Goal: Task Accomplishment & Management: Manage account settings

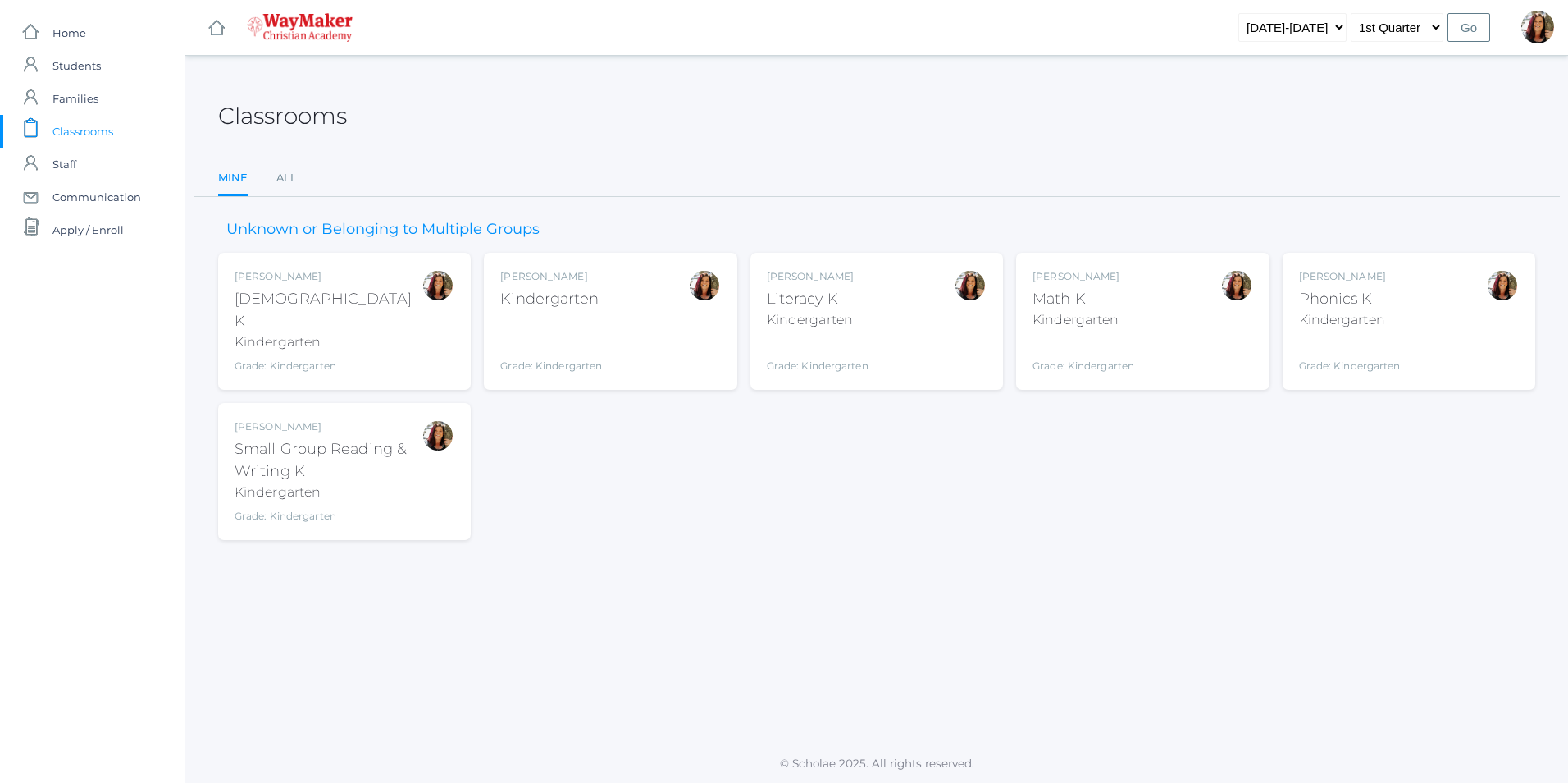
drag, startPoint x: 615, startPoint y: 300, endPoint x: 605, endPoint y: 305, distance: 11.2
click at [605, 305] on div "[PERSON_NAME] Kindergarten Grade: Kindergarten KINDER" at bounding box center [609, 321] width 219 height 104
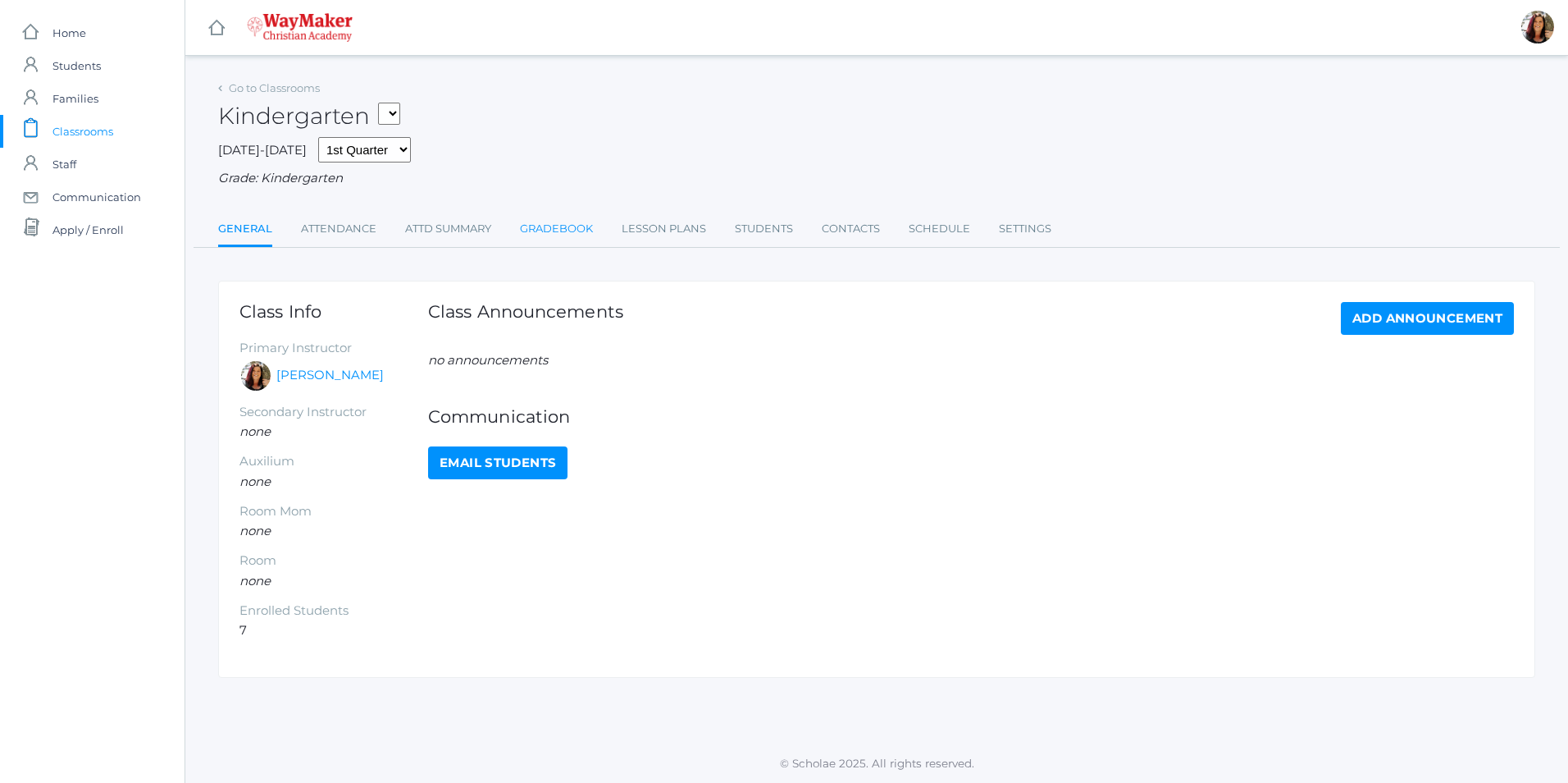
click at [562, 230] on link "Gradebook" at bounding box center [556, 228] width 73 height 33
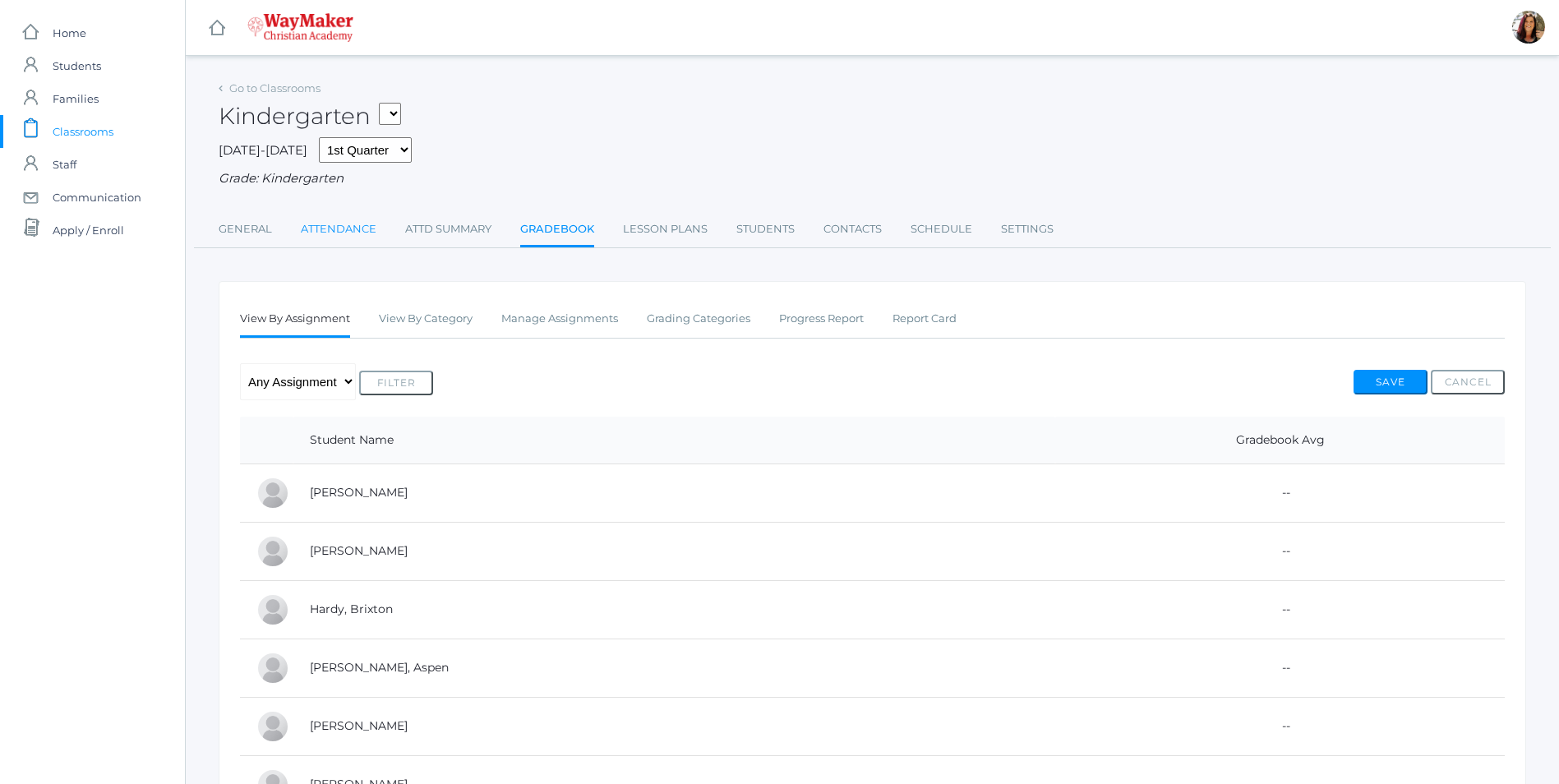
click at [344, 226] on link "Attendance" at bounding box center [338, 229] width 76 height 33
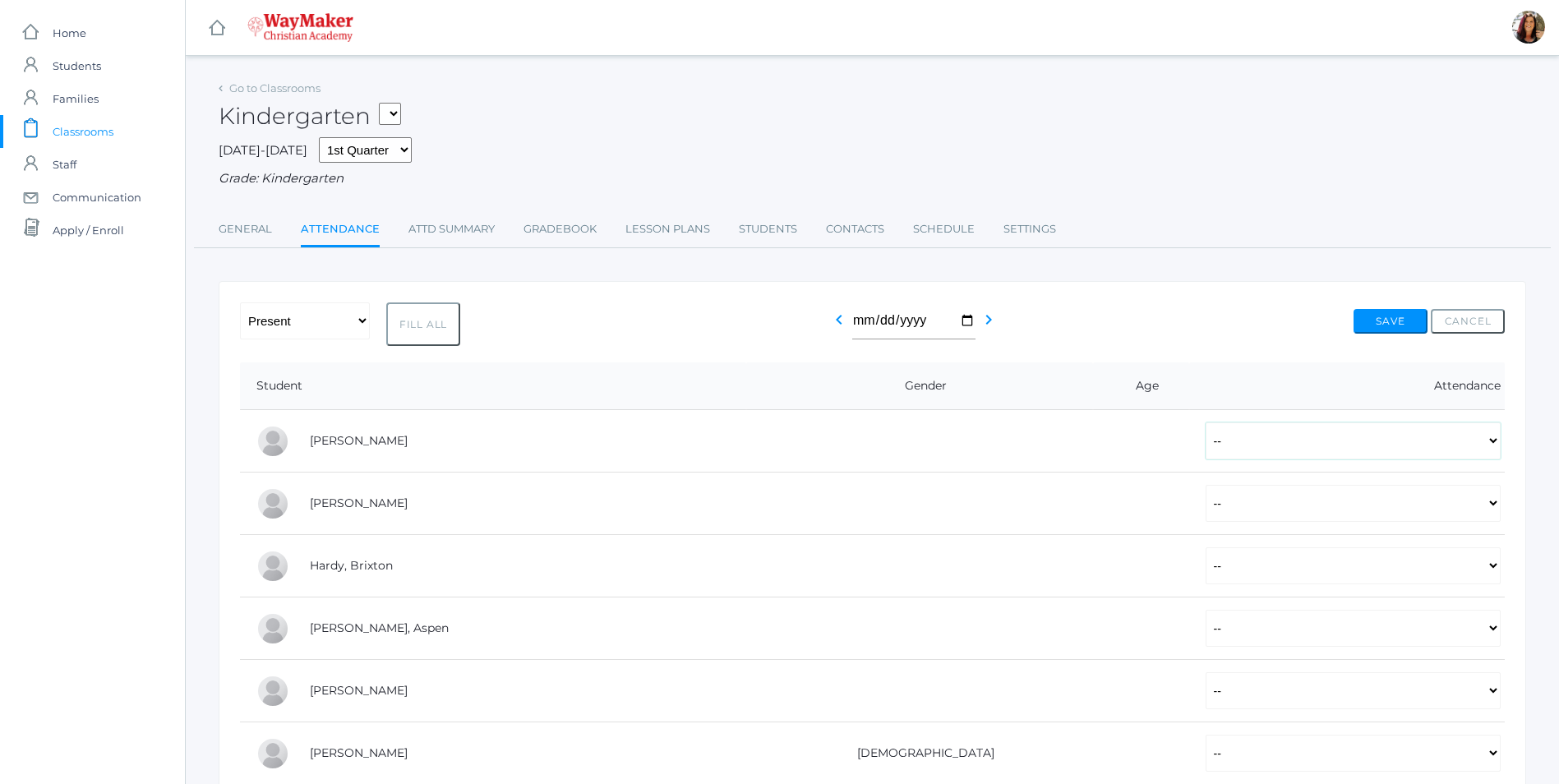
click at [1498, 448] on select "-- Present Tardy Excused Tardy Unexcused Absent Excused Absent Unexcused" at bounding box center [1352, 441] width 295 height 37
select select "P"
click at [1206, 424] on select "-- Present Tardy Excused Tardy Unexcused Absent Excused Absent Unexcused" at bounding box center [1352, 441] width 295 height 37
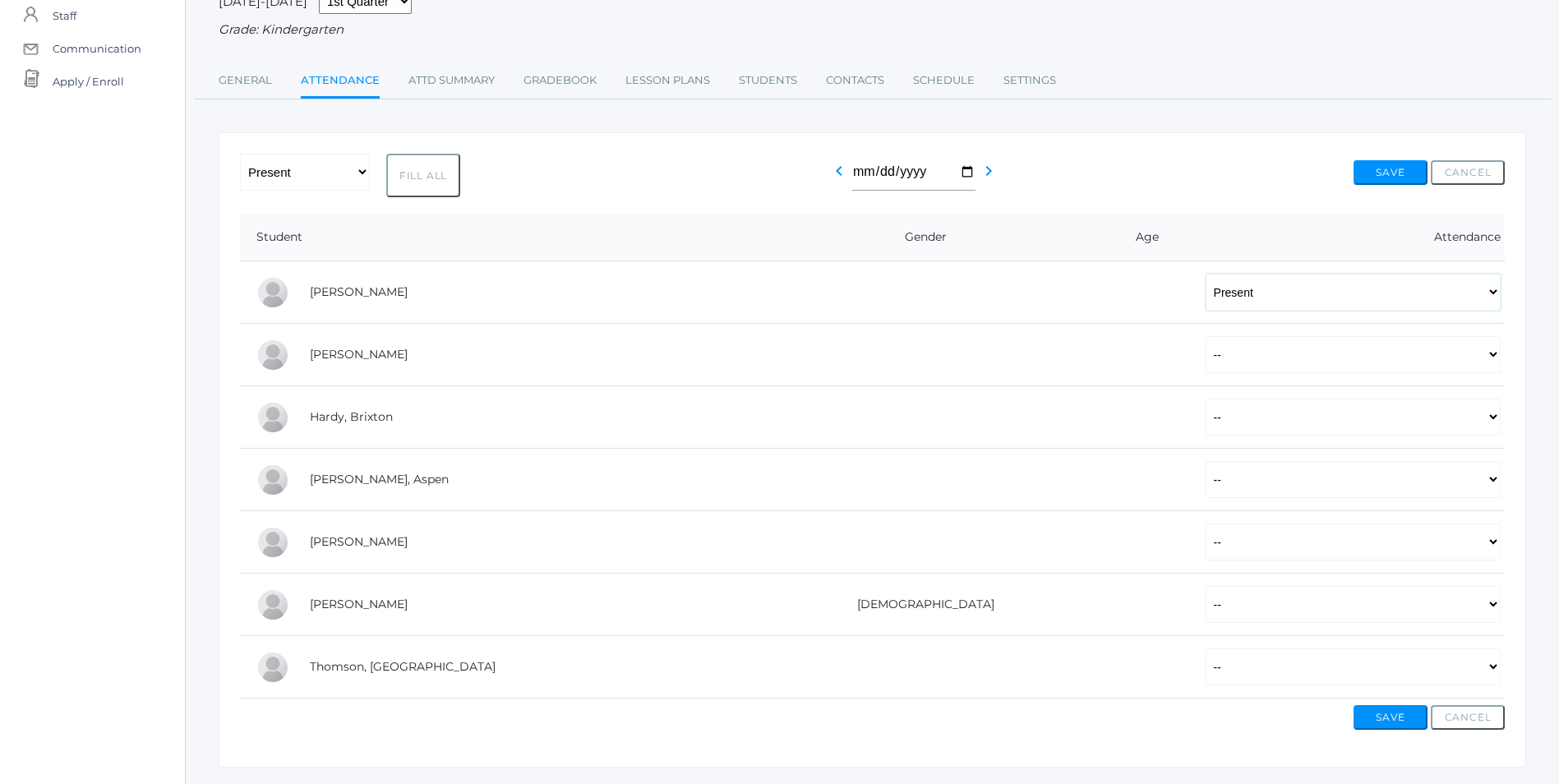
scroll to position [165, 0]
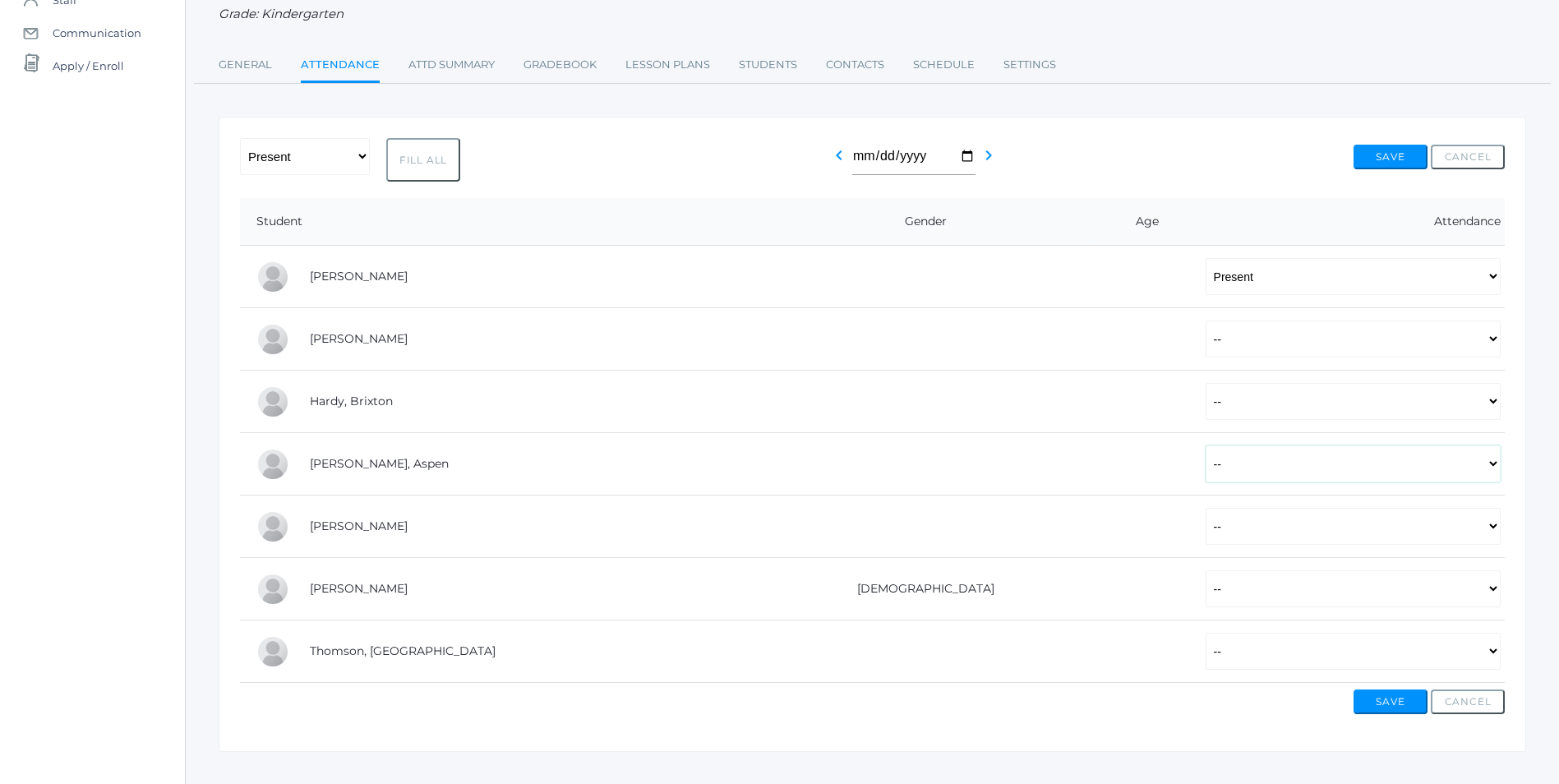
click at [1496, 470] on select "-- Present Tardy Excused Tardy Unexcused Absent Excused Absent Unexcused" at bounding box center [1352, 464] width 295 height 37
select select "AE"
click at [1206, 447] on select "-- Present Tardy Excused Tardy Unexcused Absent Excused Absent Unexcused" at bounding box center [1352, 464] width 295 height 37
click at [1494, 530] on select "-- Present Tardy Excused Tardy Unexcused Absent Excused Absent Unexcused" at bounding box center [1352, 527] width 295 height 37
select select "AE"
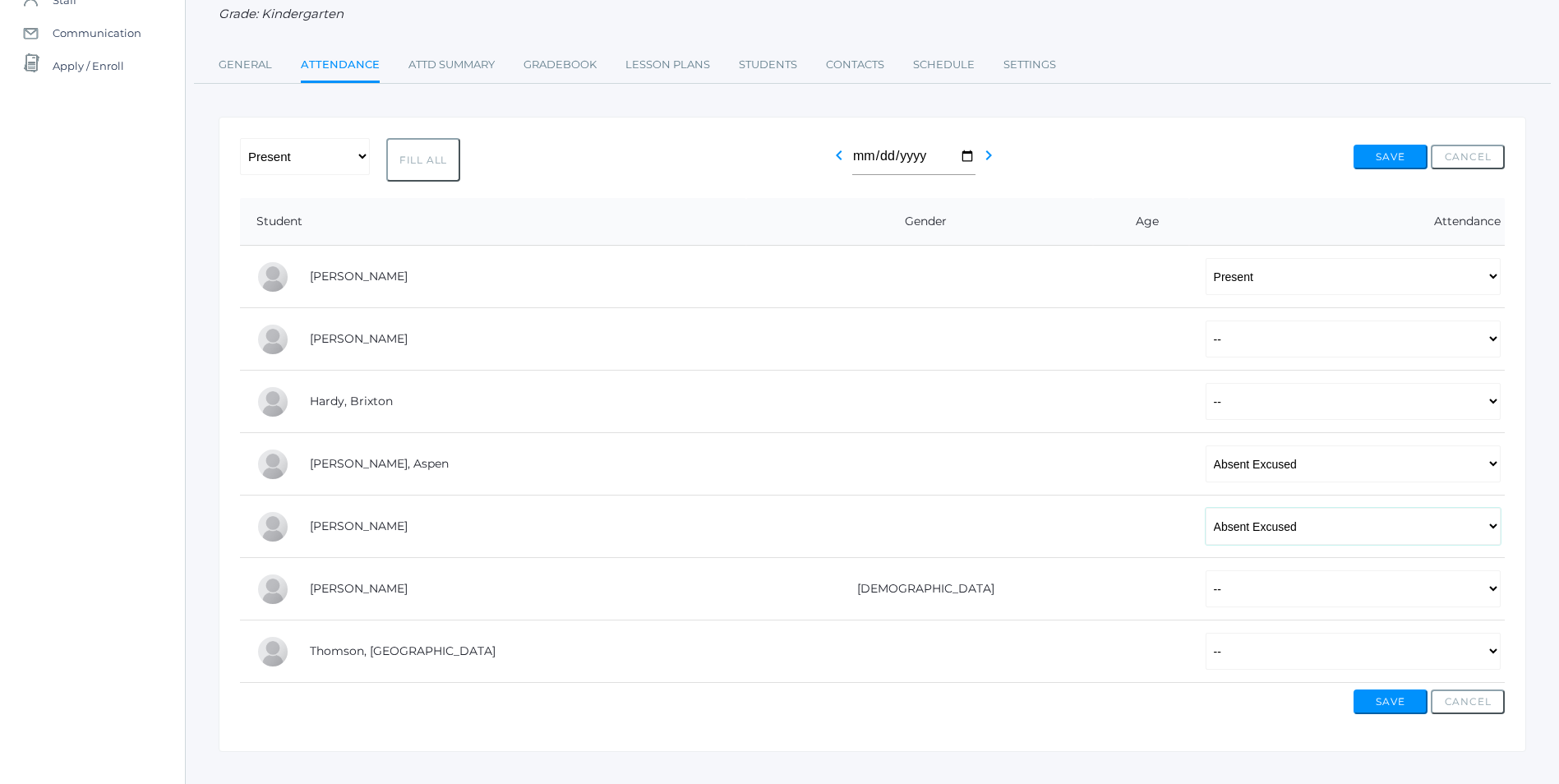
click at [1206, 509] on select "-- Present Tardy Excused Tardy Unexcused Absent Excused Absent Unexcused" at bounding box center [1352, 527] width 295 height 37
click at [1490, 407] on select "-- Present Tardy Excused Tardy Unexcused Absent Excused Absent Unexcused" at bounding box center [1352, 401] width 295 height 37
select select "AE"
click at [1206, 384] on select "-- Present Tardy Excused Tardy Unexcused Absent Excused Absent Unexcused" at bounding box center [1352, 401] width 295 height 37
